Goal: Task Accomplishment & Management: Complete application form

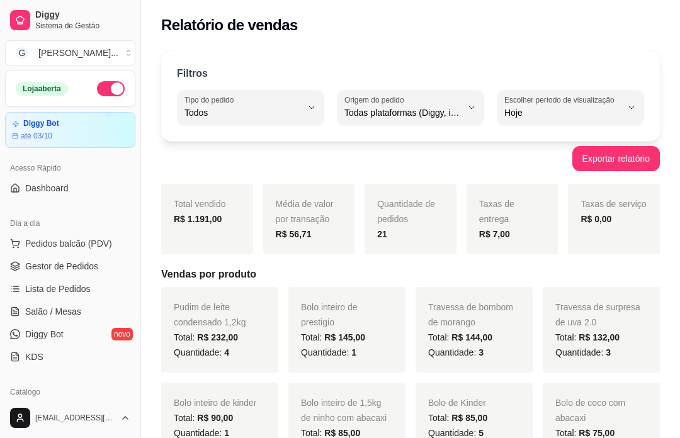
select select "ALL"
select select "0"
click at [103, 269] on link "Gestor de Pedidos" at bounding box center [70, 266] width 130 height 20
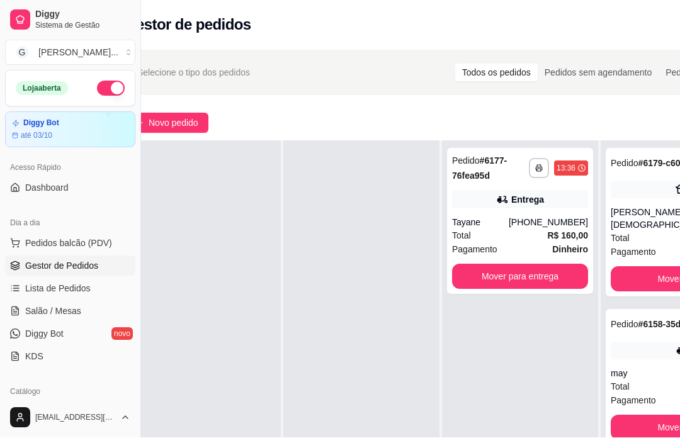
scroll to position [1, 6]
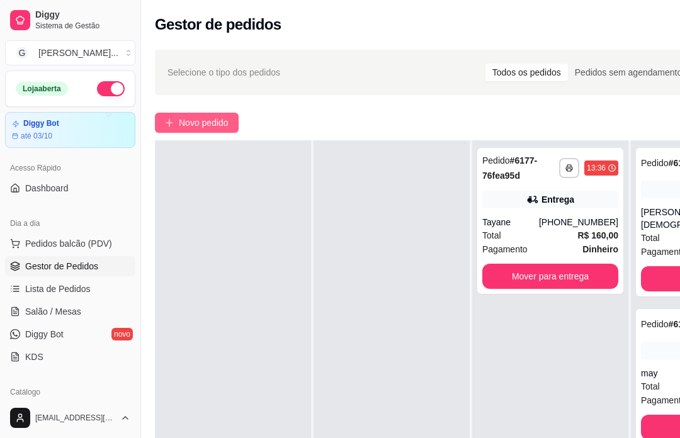
click at [210, 114] on button "Novo pedido" at bounding box center [197, 123] width 84 height 20
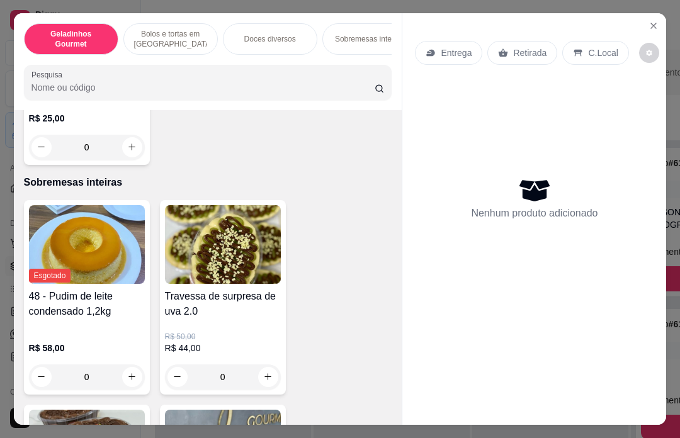
scroll to position [1649, 0]
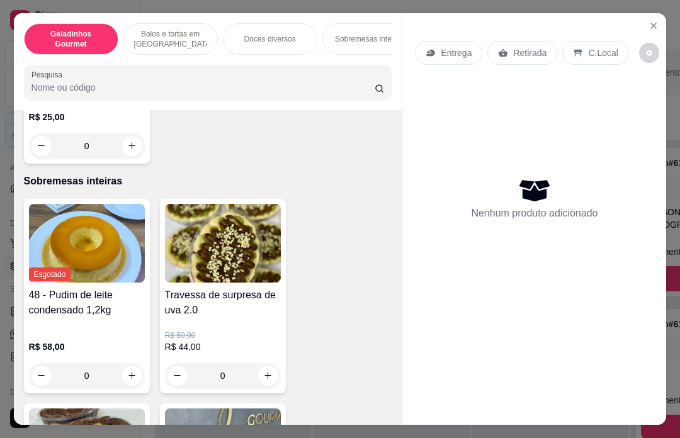
type input "1"
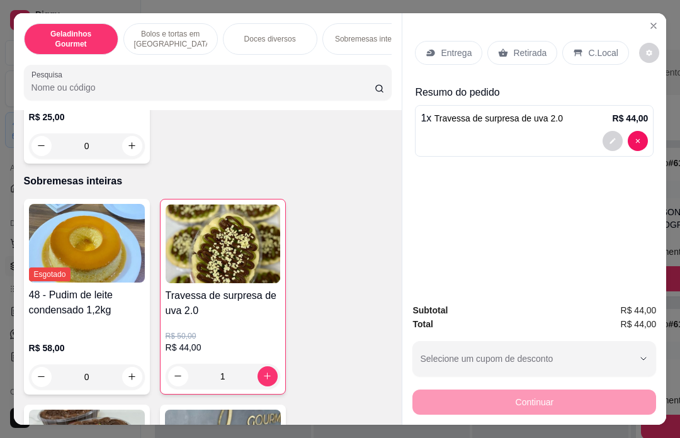
click at [473, 41] on div "Entrega" at bounding box center [448, 53] width 67 height 24
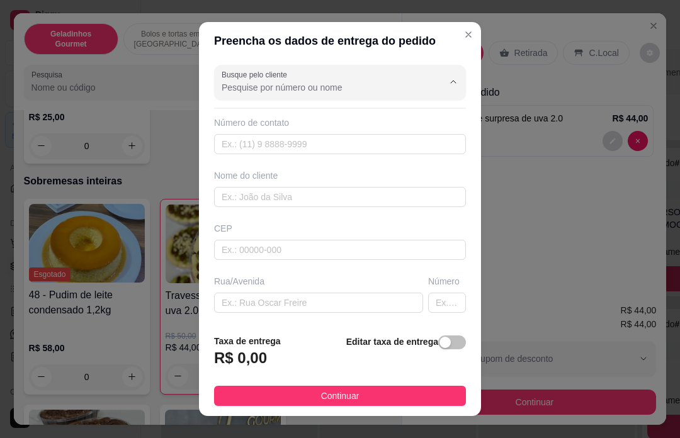
scroll to position [21, 0]
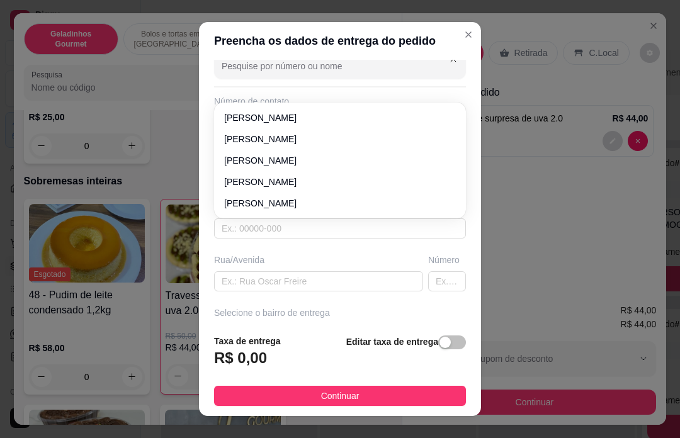
click at [336, 235] on input "text" at bounding box center [340, 228] width 252 height 20
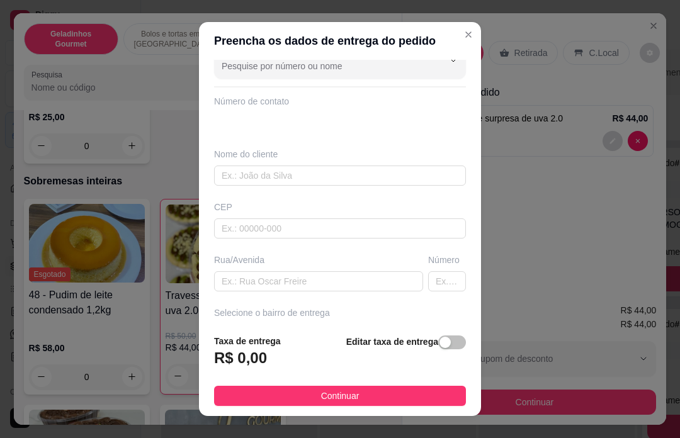
scroll to position [74, 0]
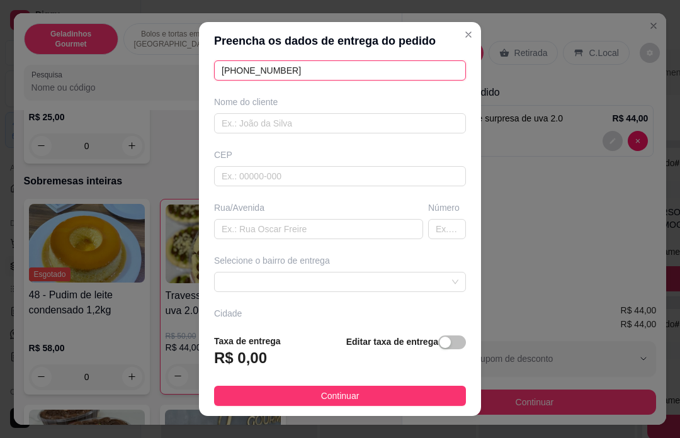
type input "[PHONE_NUMBER]"
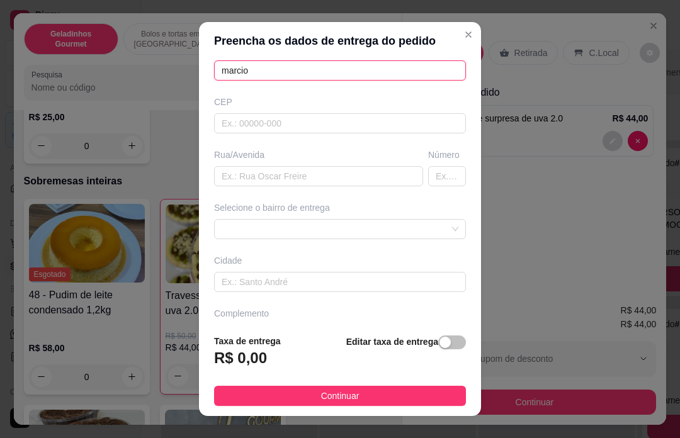
type input "marcio"
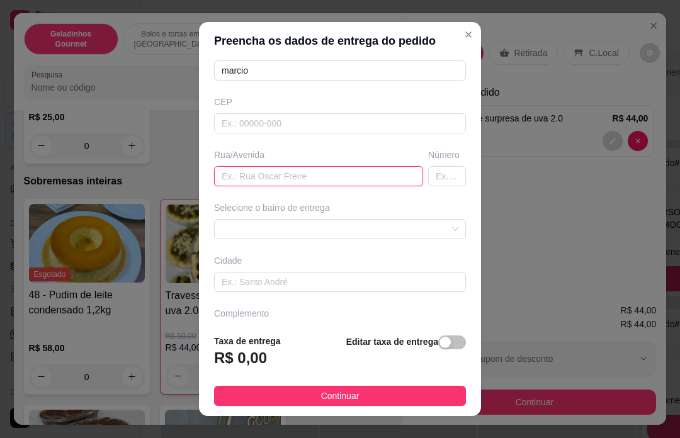
scroll to position [159, 0]
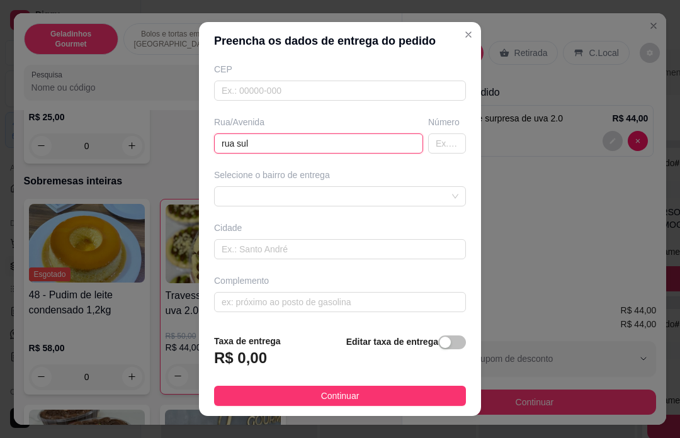
type input "rua sul"
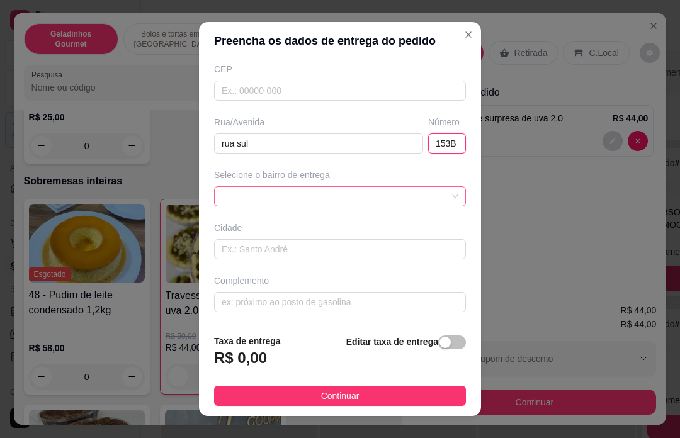
click at [302, 186] on div at bounding box center [340, 196] width 252 height 20
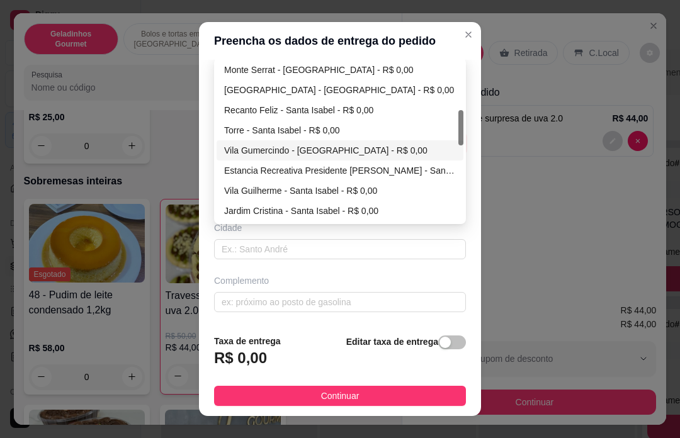
click at [317, 148] on div "Vila Gumercindo - [GEOGRAPHIC_DATA] - R$ 0,00" at bounding box center [340, 150] width 232 height 14
type input "153B"
type input "Santa Isabel"
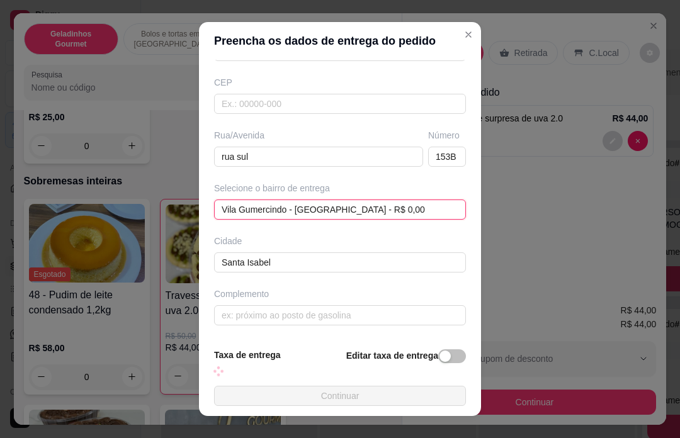
scroll to position [145, 0]
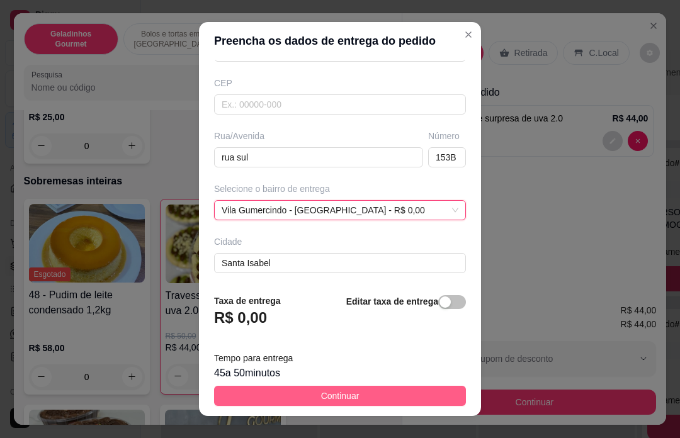
click at [413, 388] on button "Continuar" at bounding box center [340, 396] width 252 height 20
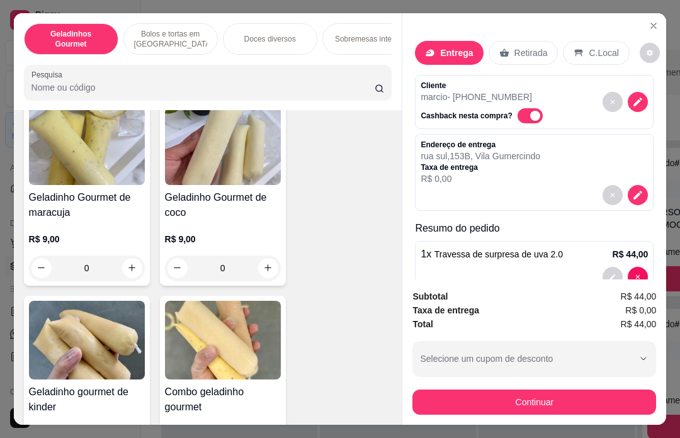
scroll to position [91, 0]
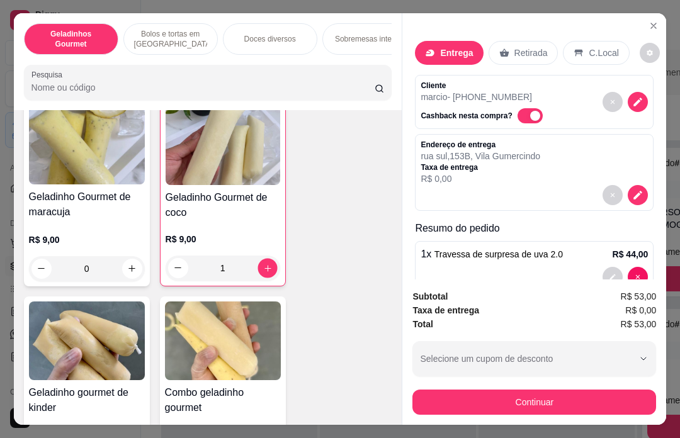
type input "2"
click at [269, 264] on icon "increase-product-quantity" at bounding box center [266, 268] width 9 height 9
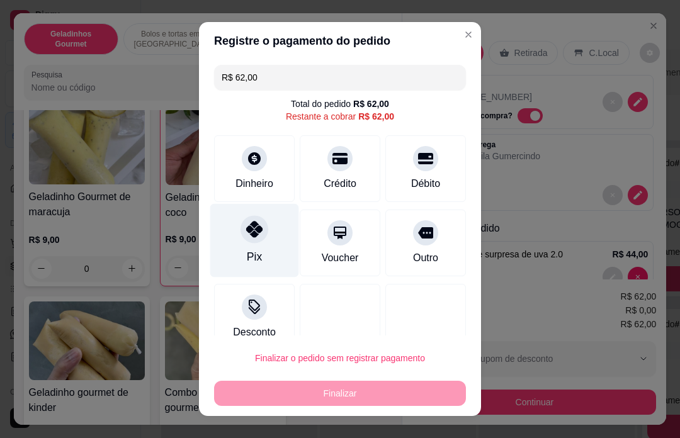
click at [259, 245] on div "Pix" at bounding box center [254, 241] width 89 height 74
type input "R$ 0,00"
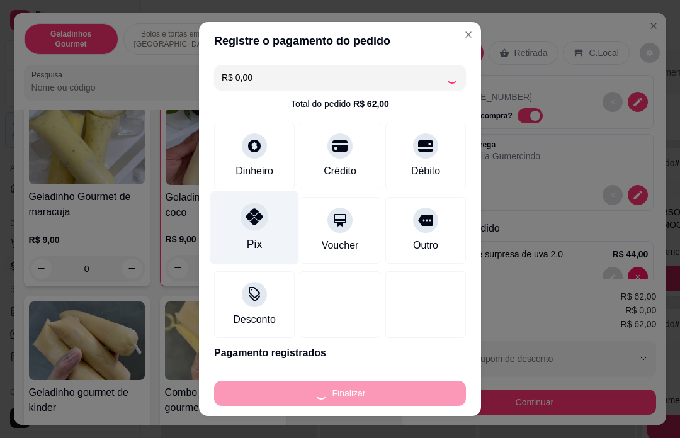
type input "0"
type input "-R$ 62,00"
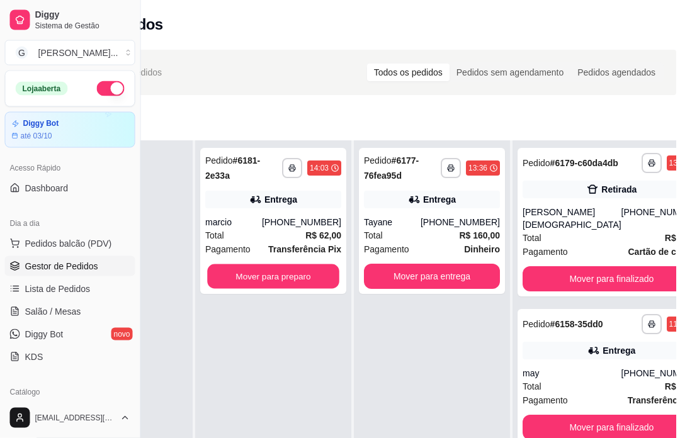
scroll to position [1, 125]
click at [298, 274] on div "Mover para preparo" at bounding box center [273, 276] width 136 height 25
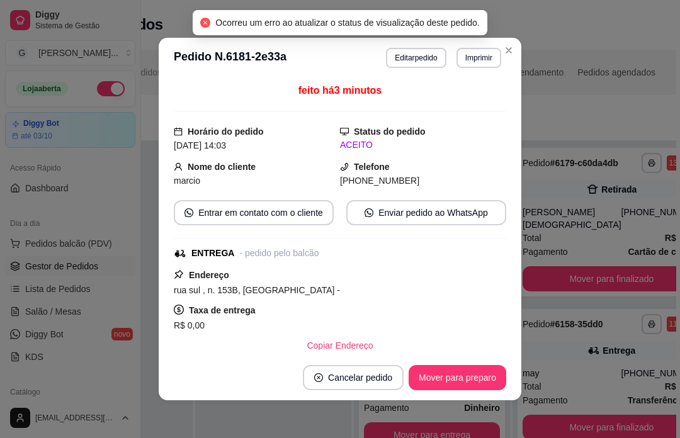
click at [592, 109] on div "**********" at bounding box center [356, 317] width 680 height 551
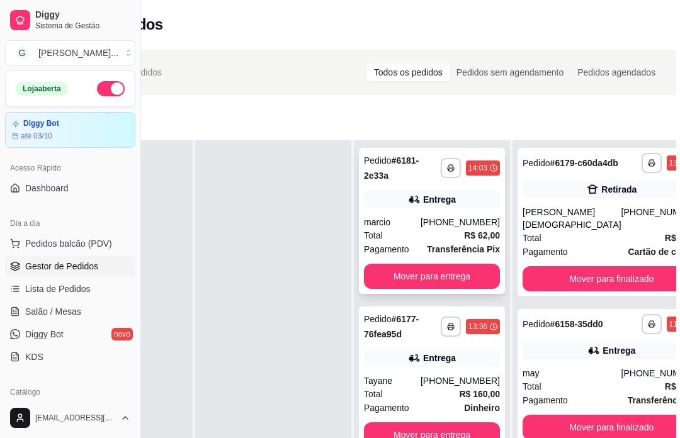
click at [463, 227] on div "[PHONE_NUMBER]" at bounding box center [459, 222] width 79 height 13
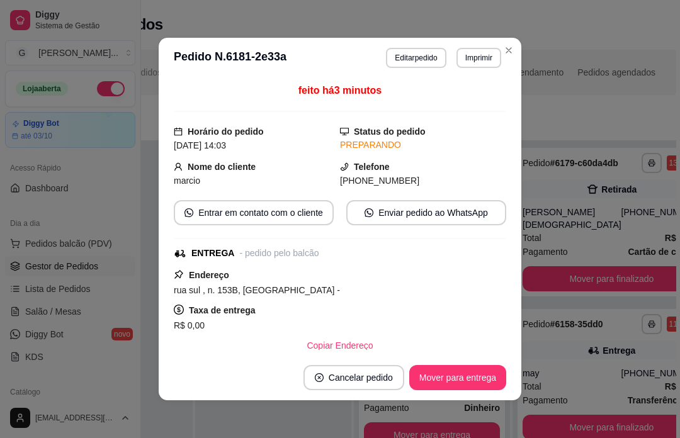
click at [607, 101] on div "**********" at bounding box center [356, 317] width 680 height 551
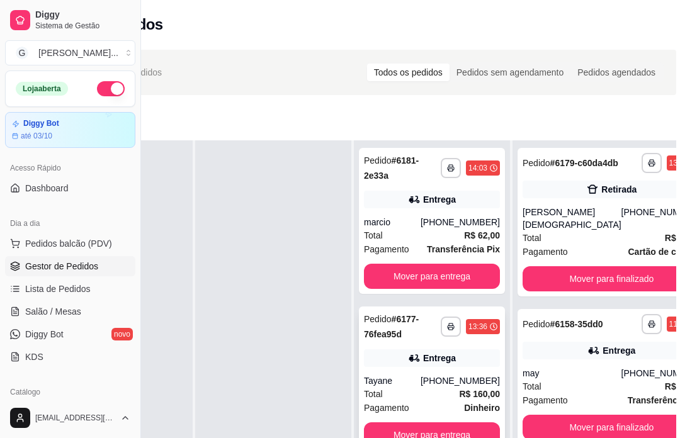
click at [464, 376] on div "[PHONE_NUMBER]" at bounding box center [459, 380] width 79 height 13
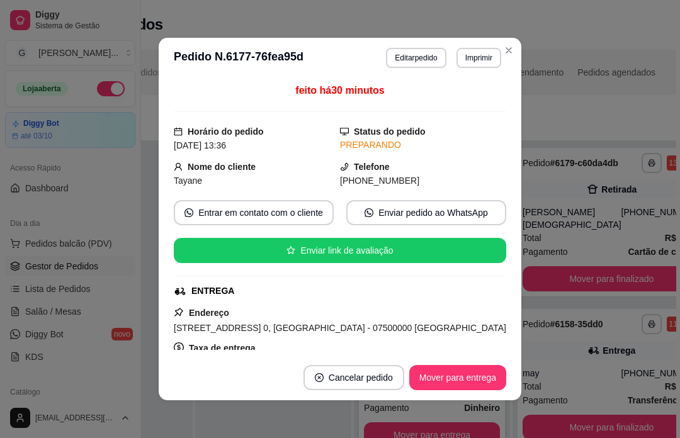
click at [605, 109] on div "**********" at bounding box center [356, 317] width 680 height 551
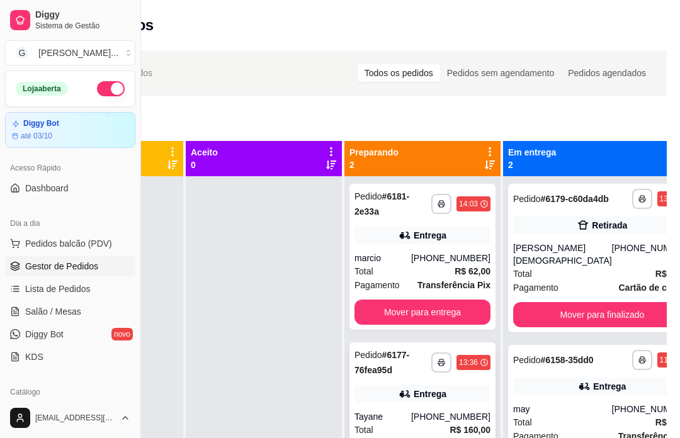
scroll to position [0, 0]
